Goal: Find specific page/section: Find specific page/section

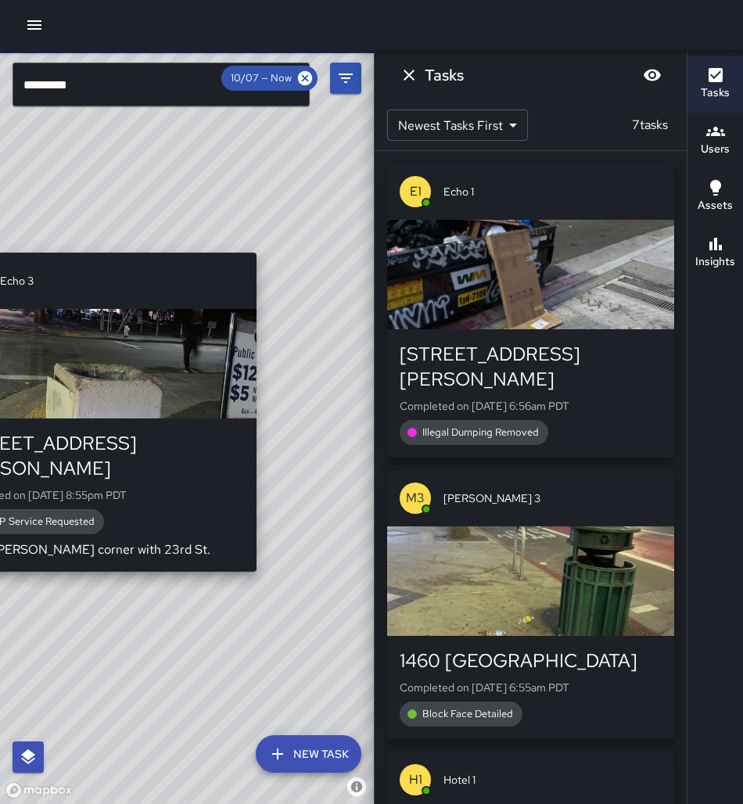
scroll to position [10, 0]
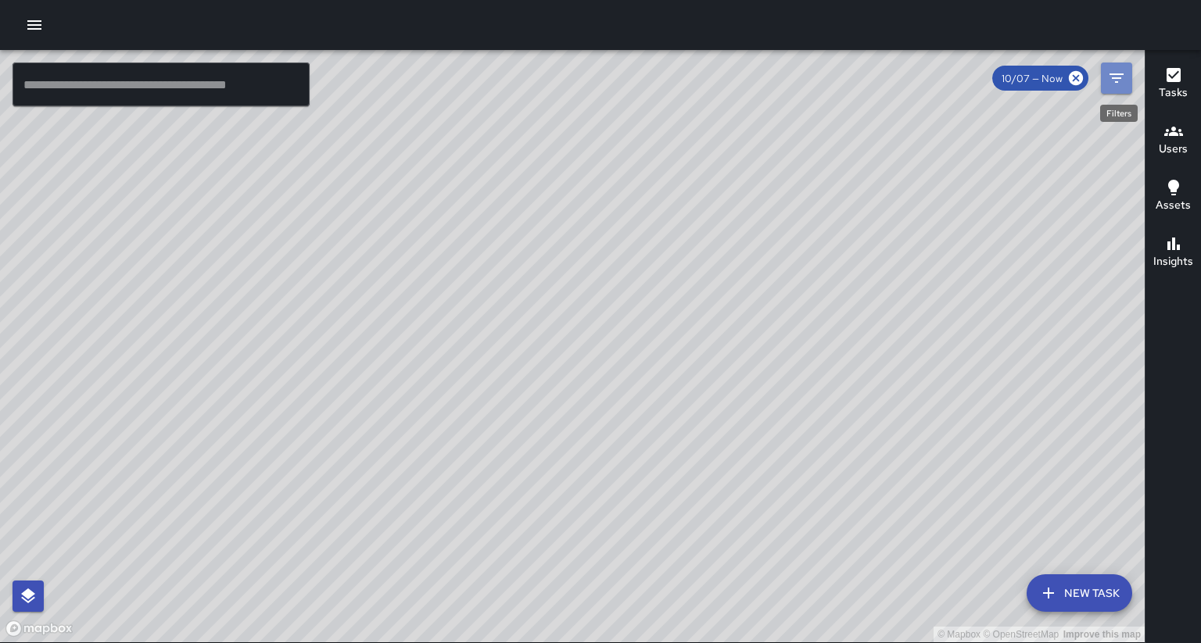
click at [1110, 83] on icon "Filters" at bounding box center [1116, 78] width 19 height 19
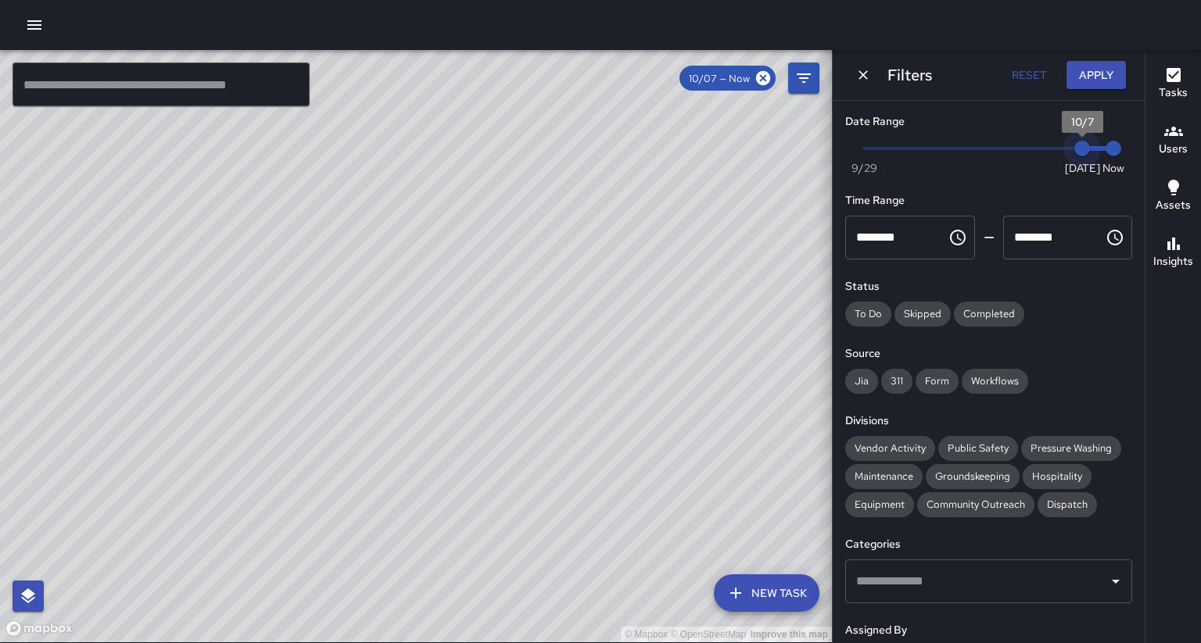
type input "*"
drag, startPoint x: 1083, startPoint y: 145, endPoint x: 1052, endPoint y: 146, distance: 31.3
click at [1052, 149] on span "10/6" at bounding box center [1051, 149] width 16 height 16
click at [948, 442] on span "Public Safety" at bounding box center [978, 448] width 80 height 13
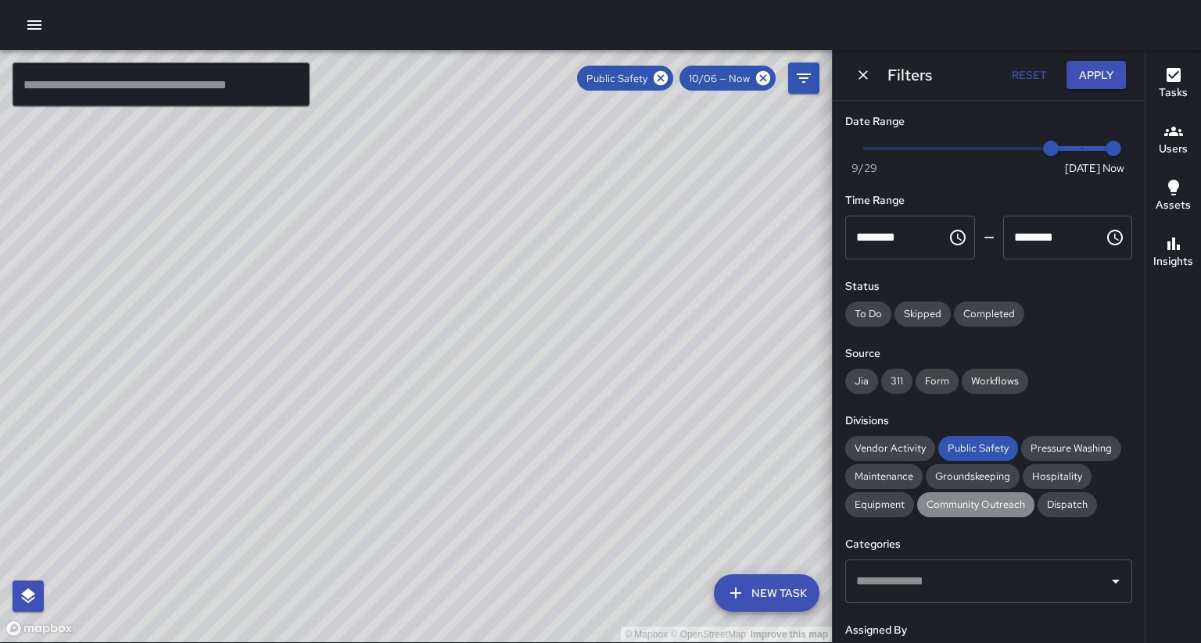
click at [923, 498] on span "Community Outreach" at bounding box center [975, 504] width 117 height 13
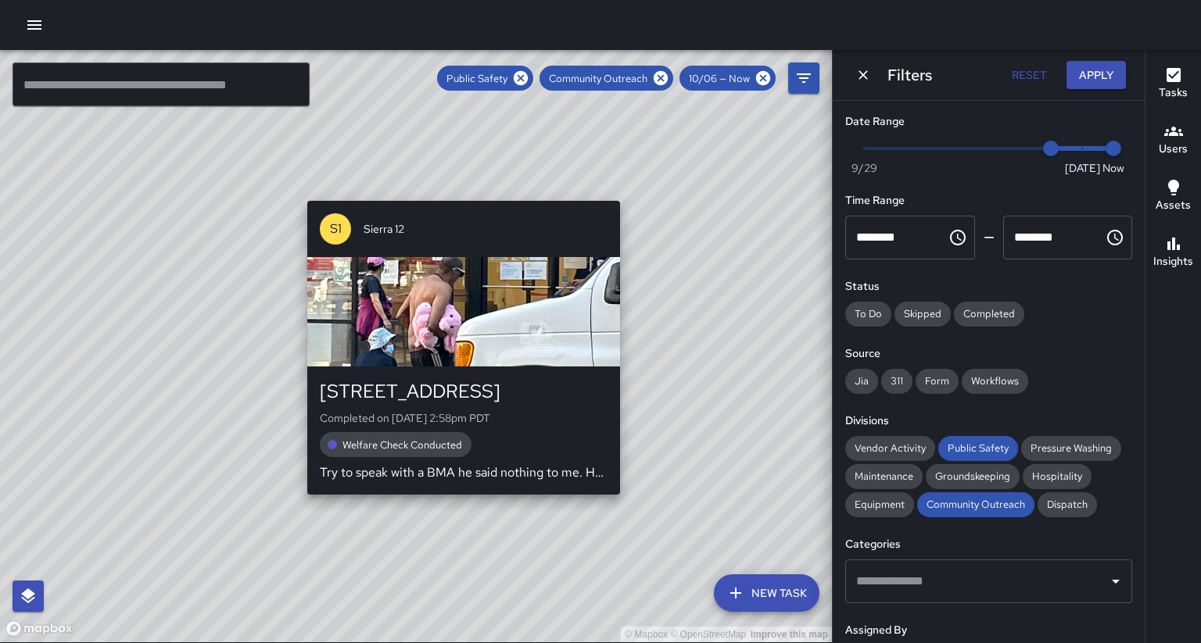
click at [454, 492] on div "© Mapbox © OpenStreetMap Improve this map S1 Sierra 12 405 9th Street Completed…" at bounding box center [416, 346] width 832 height 593
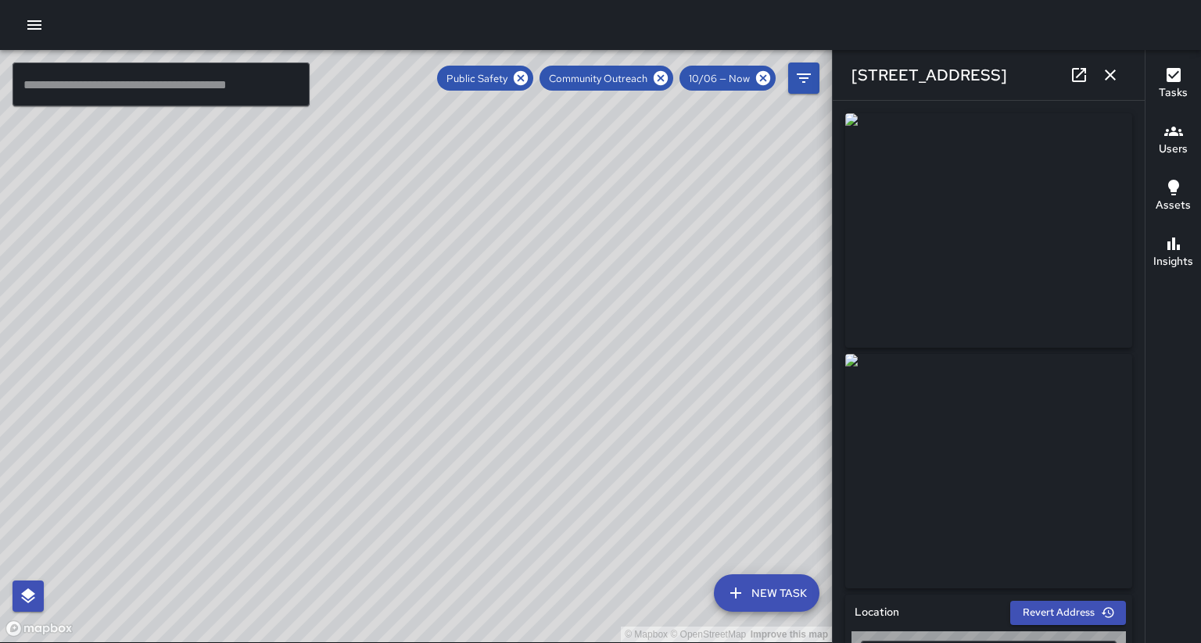
type input "**********"
click at [1106, 72] on icon "button" at bounding box center [1110, 75] width 19 height 19
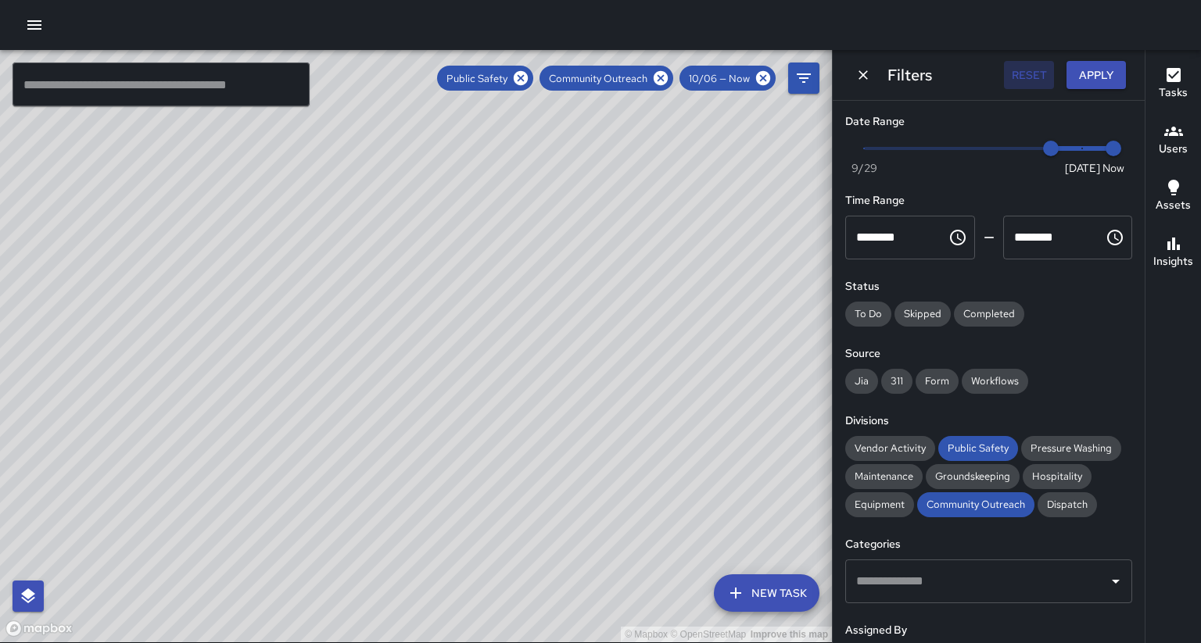
click at [1034, 76] on button "Reset" at bounding box center [1029, 75] width 50 height 29
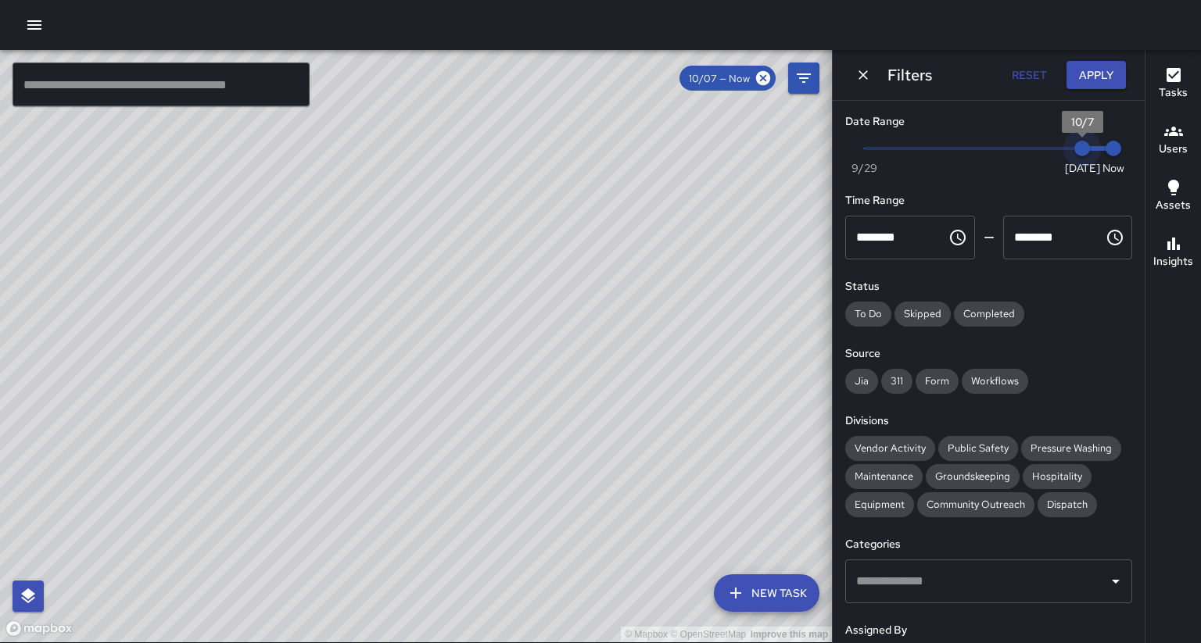
type input "*"
drag, startPoint x: 1084, startPoint y: 147, endPoint x: 1043, endPoint y: 148, distance: 41.4
click at [1043, 148] on span "10/6" at bounding box center [1051, 149] width 16 height 16
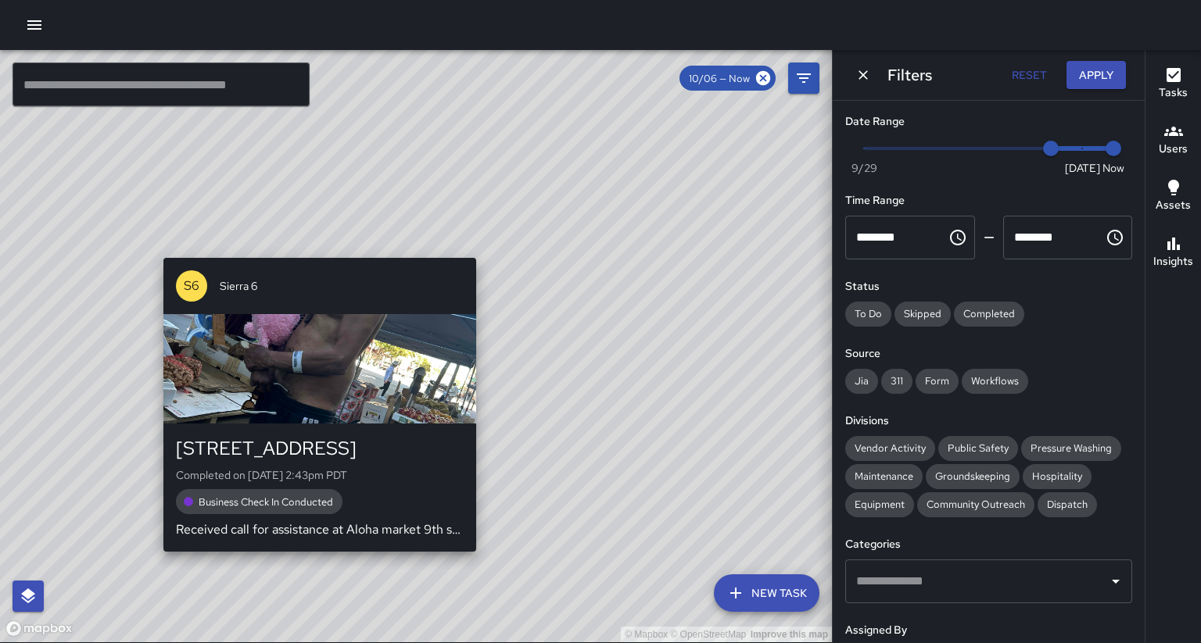
click at [303, 250] on div "© Mapbox © OpenStreetMap Improve this map S6 Sierra 6 425 9th Street Completed …" at bounding box center [416, 346] width 832 height 593
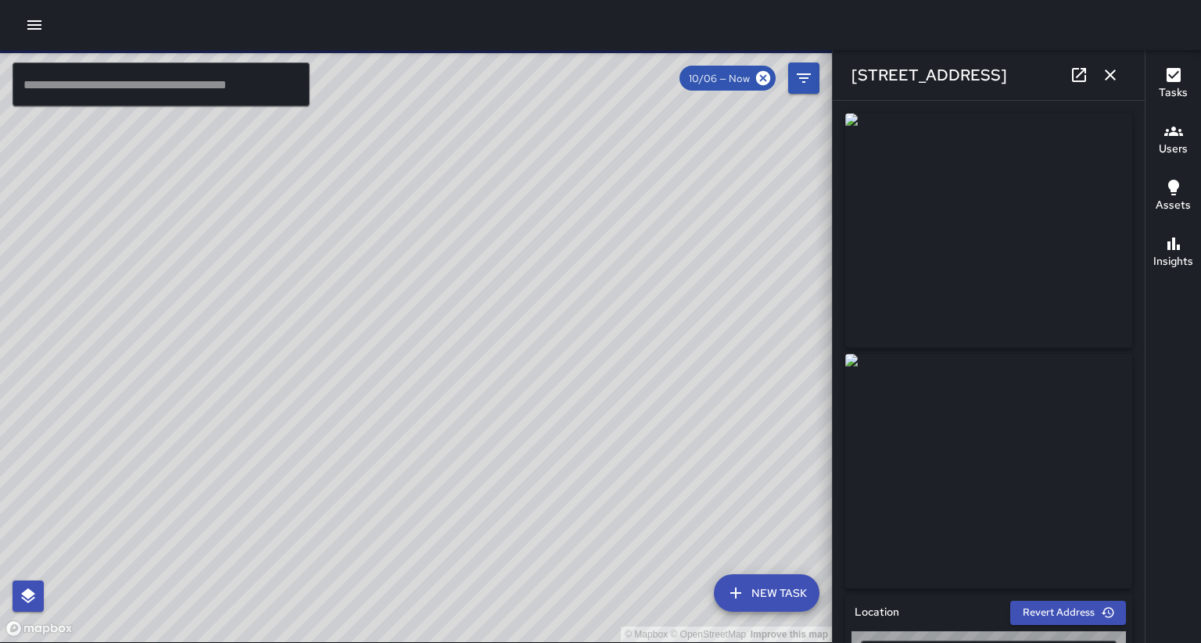
type input "**********"
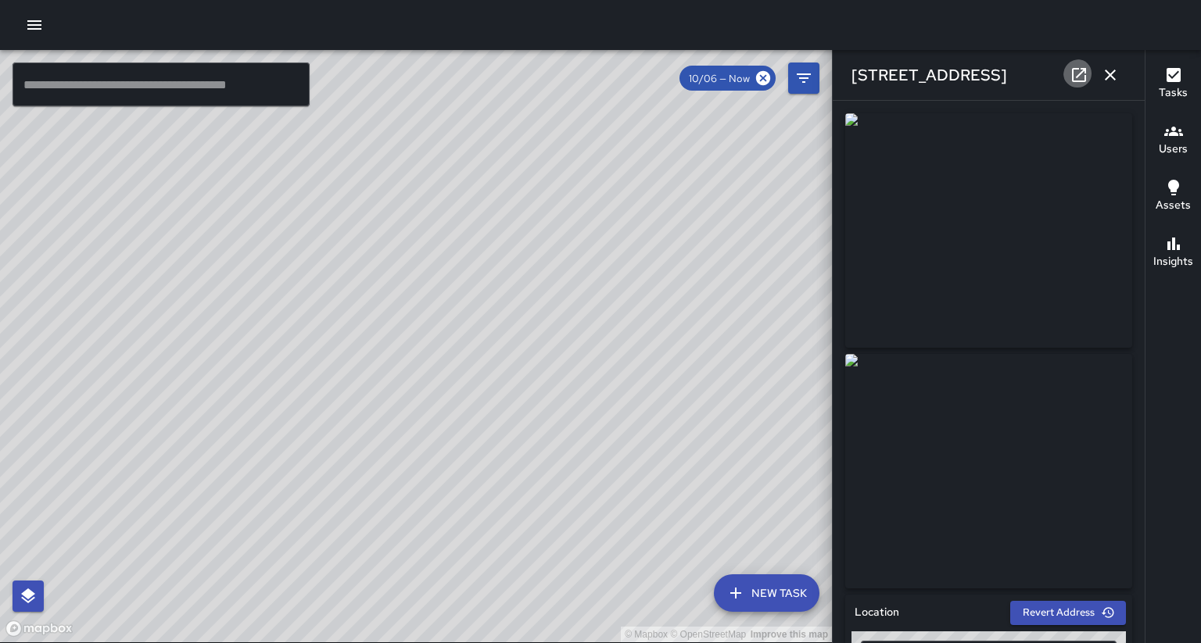
click at [1087, 76] on icon at bounding box center [1079, 75] width 19 height 19
click at [1110, 73] on icon "button" at bounding box center [1110, 75] width 11 height 11
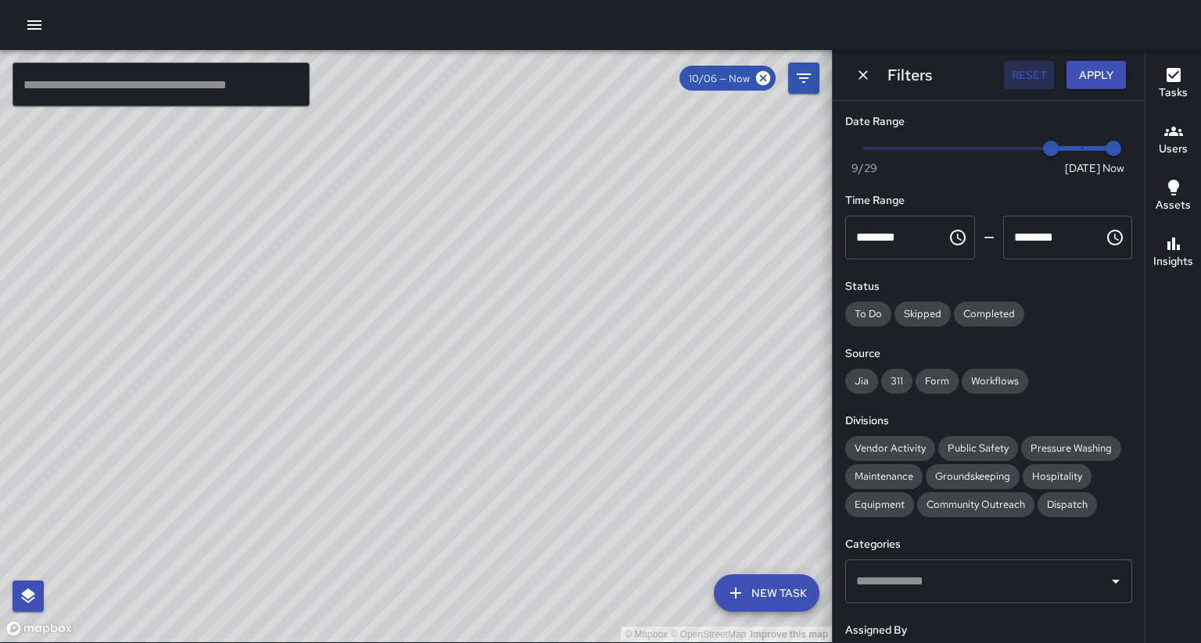
click at [1037, 71] on button "Reset" at bounding box center [1029, 75] width 50 height 29
type input "*"
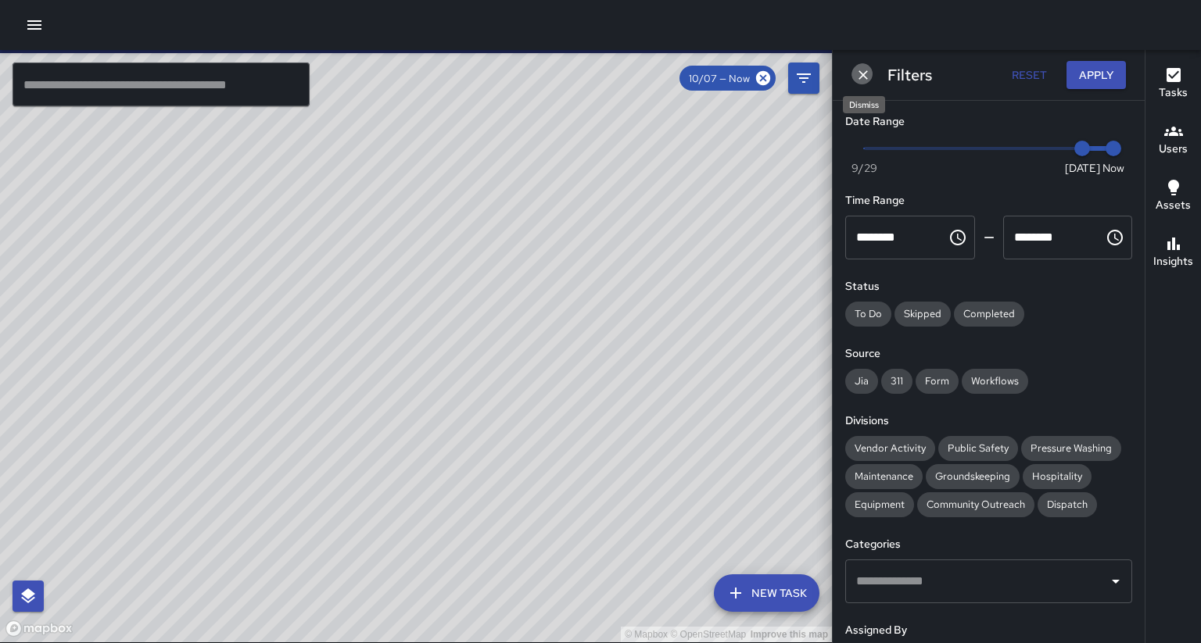
click at [858, 73] on icon "Dismiss" at bounding box center [863, 75] width 16 height 16
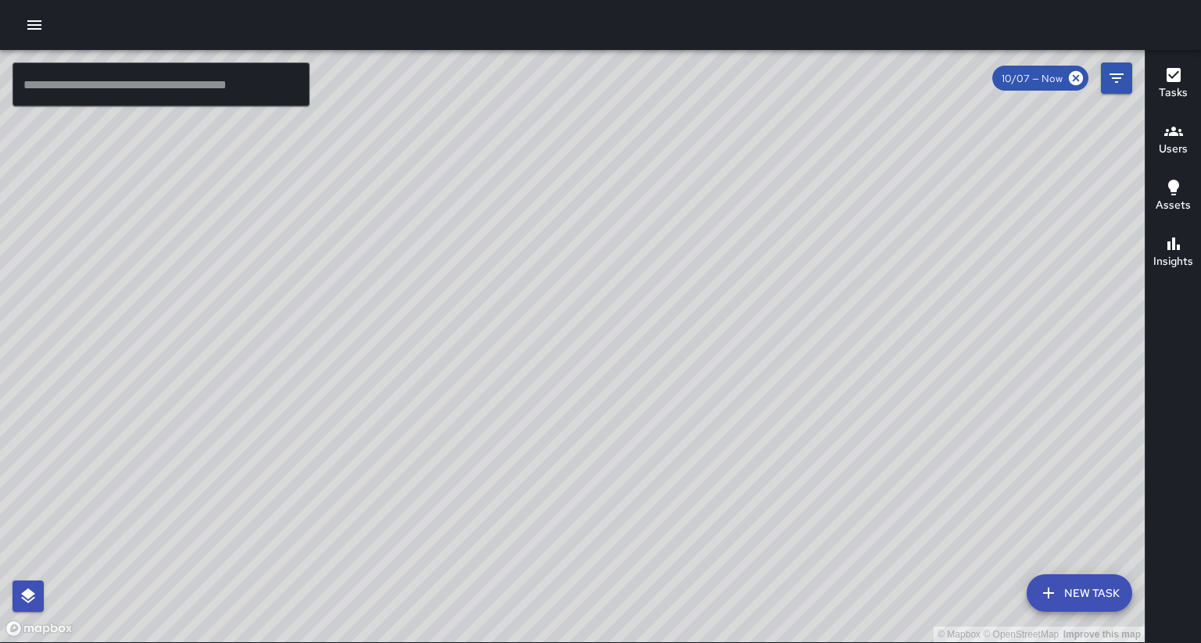
drag, startPoint x: 829, startPoint y: 194, endPoint x: 761, endPoint y: 388, distance: 205.5
click at [761, 388] on div "© Mapbox © OpenStreetMap Improve this map" at bounding box center [572, 346] width 1145 height 593
drag, startPoint x: 765, startPoint y: 370, endPoint x: 468, endPoint y: 387, distance: 296.8
click at [468, 387] on div "© Mapbox © OpenStreetMap Improve this map" at bounding box center [572, 346] width 1145 height 593
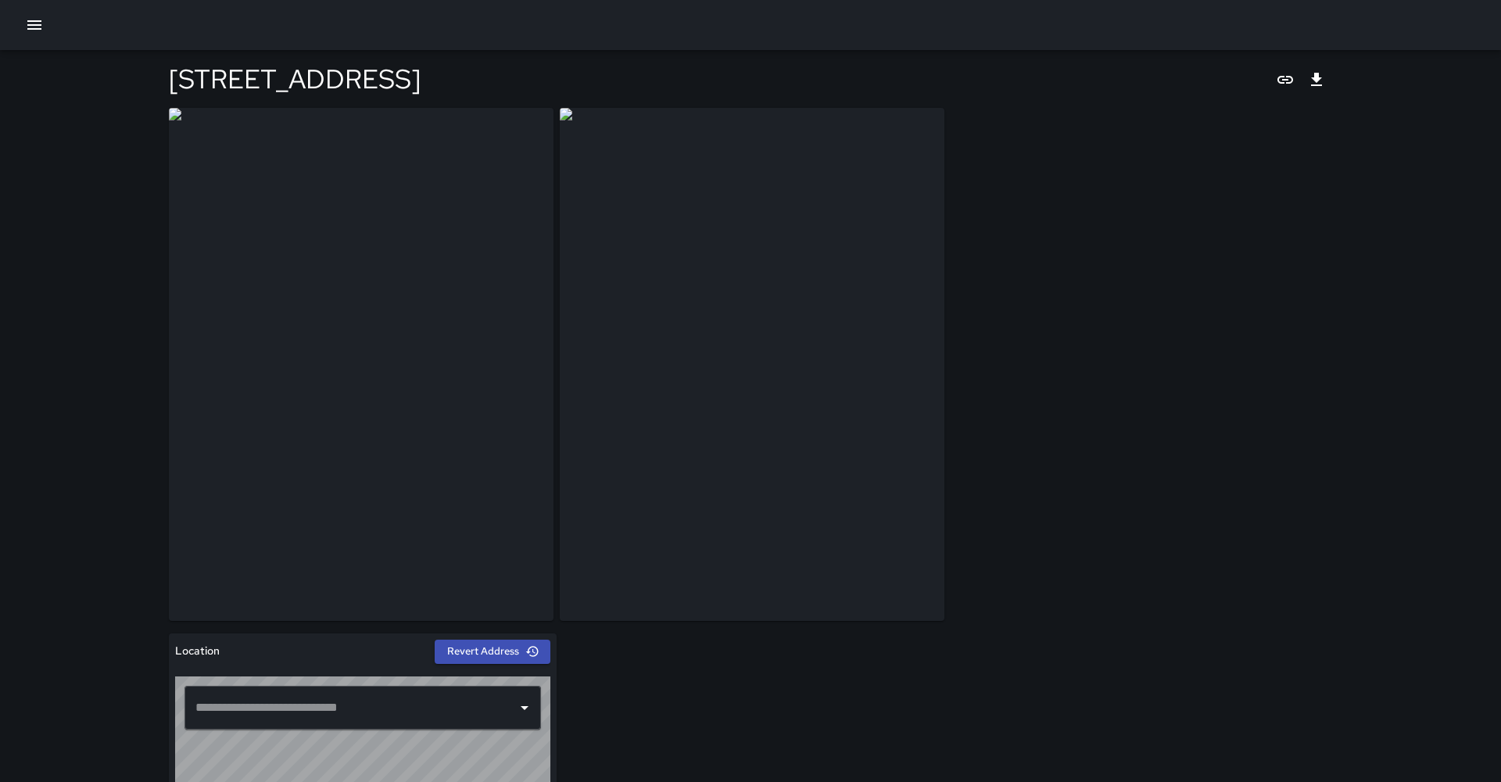
type input "**********"
